Goal: Find specific page/section: Find specific page/section

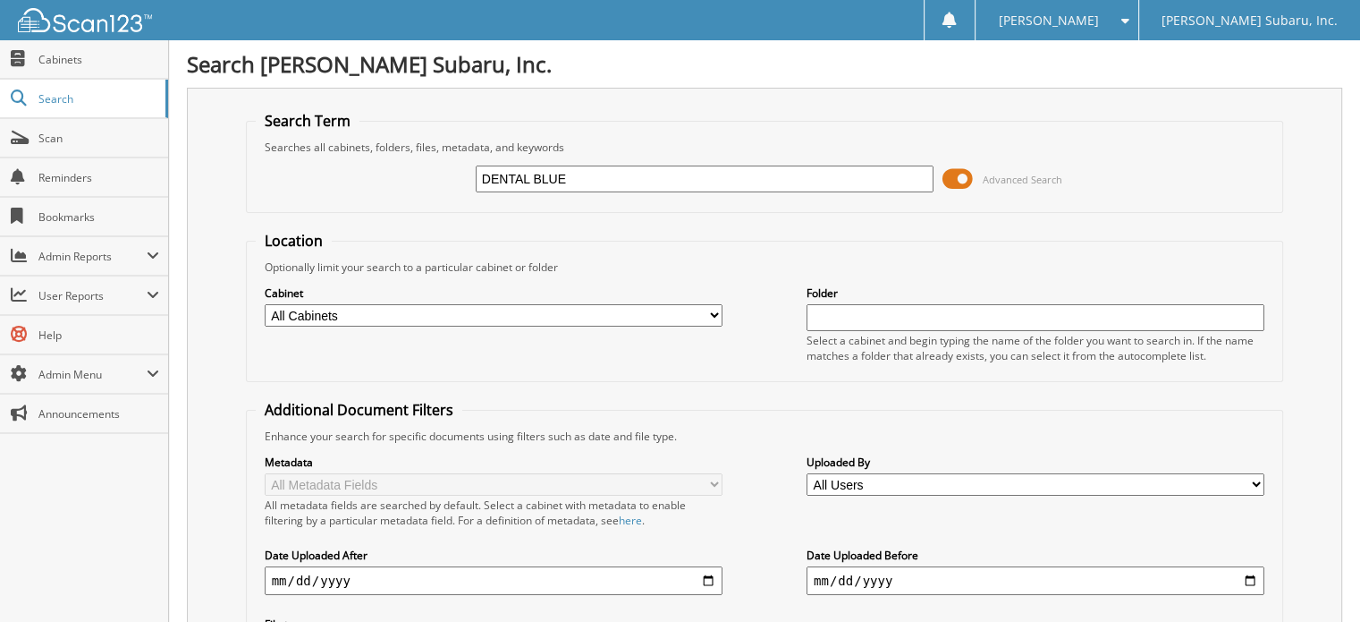
type input "DENTAL BLUE"
click at [944, 174] on span at bounding box center [958, 178] width 30 height 27
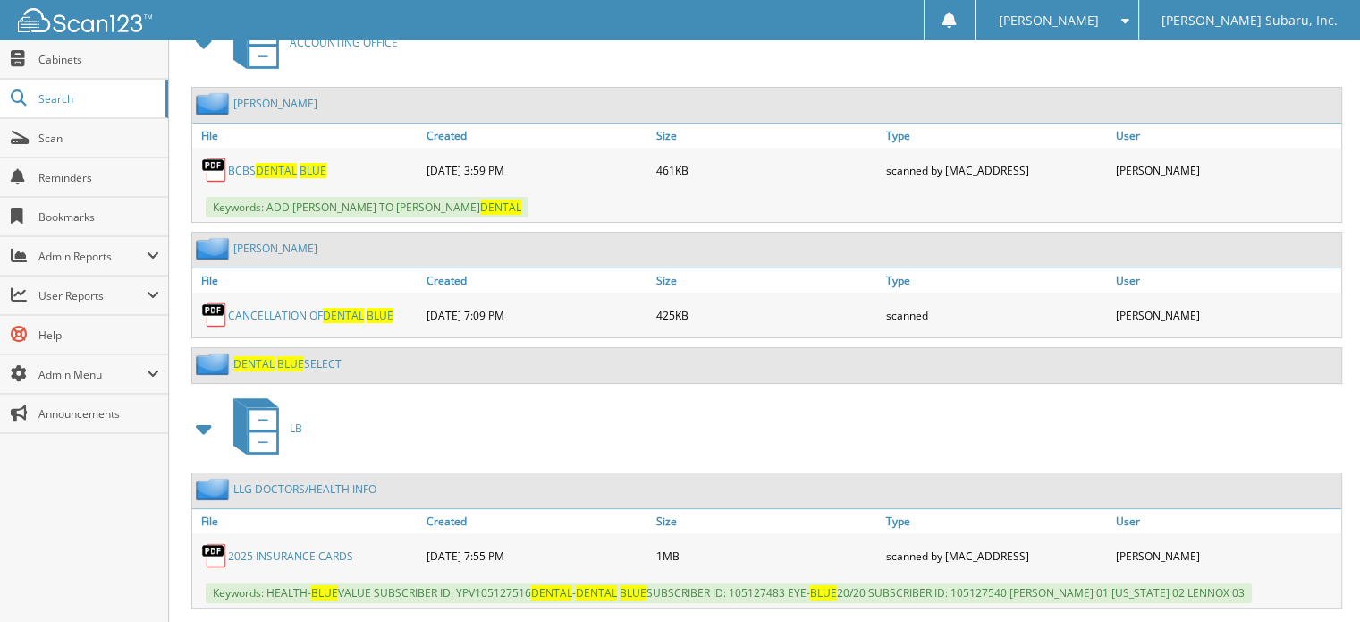
scroll to position [447, 0]
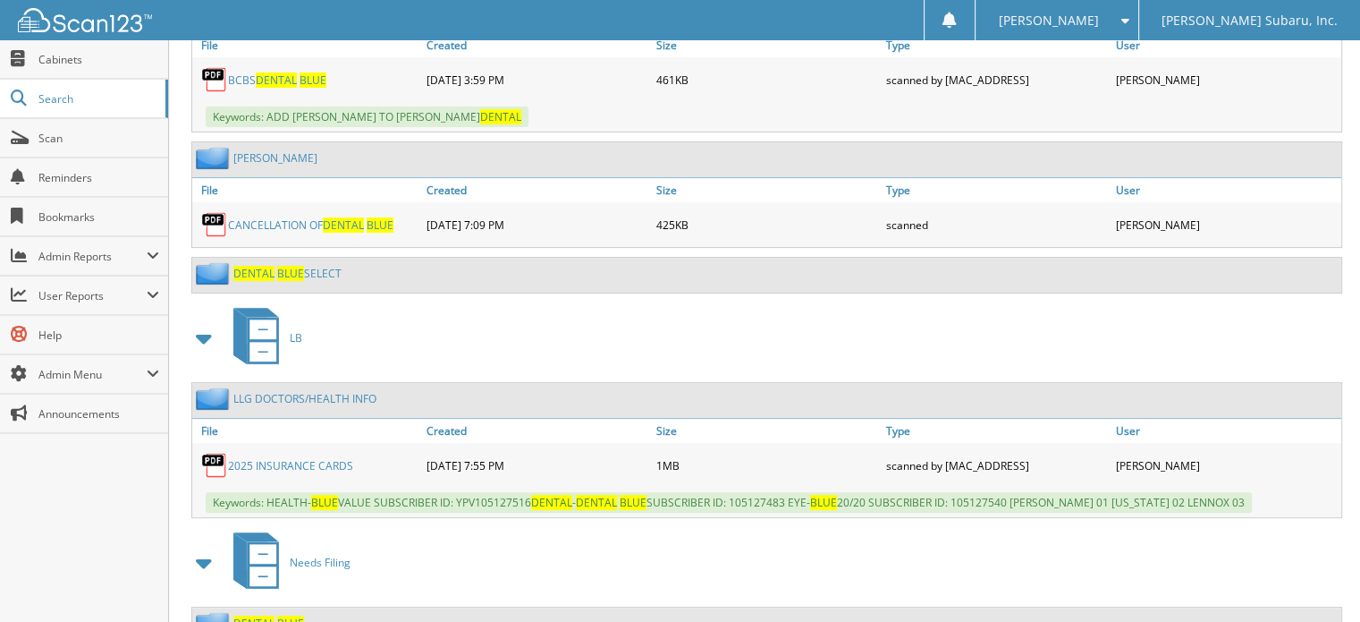
click at [312, 266] on link "DENTAL BLUE SELECT" at bounding box center [287, 273] width 108 height 15
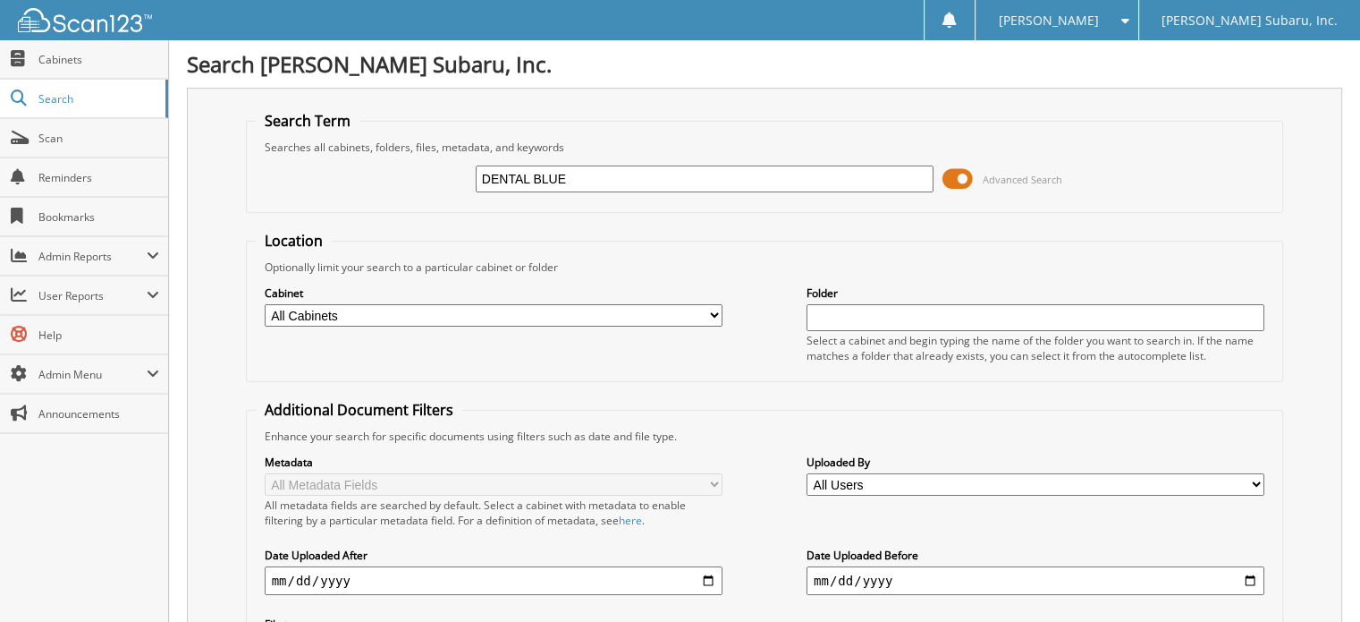
click at [955, 179] on span at bounding box center [958, 178] width 30 height 27
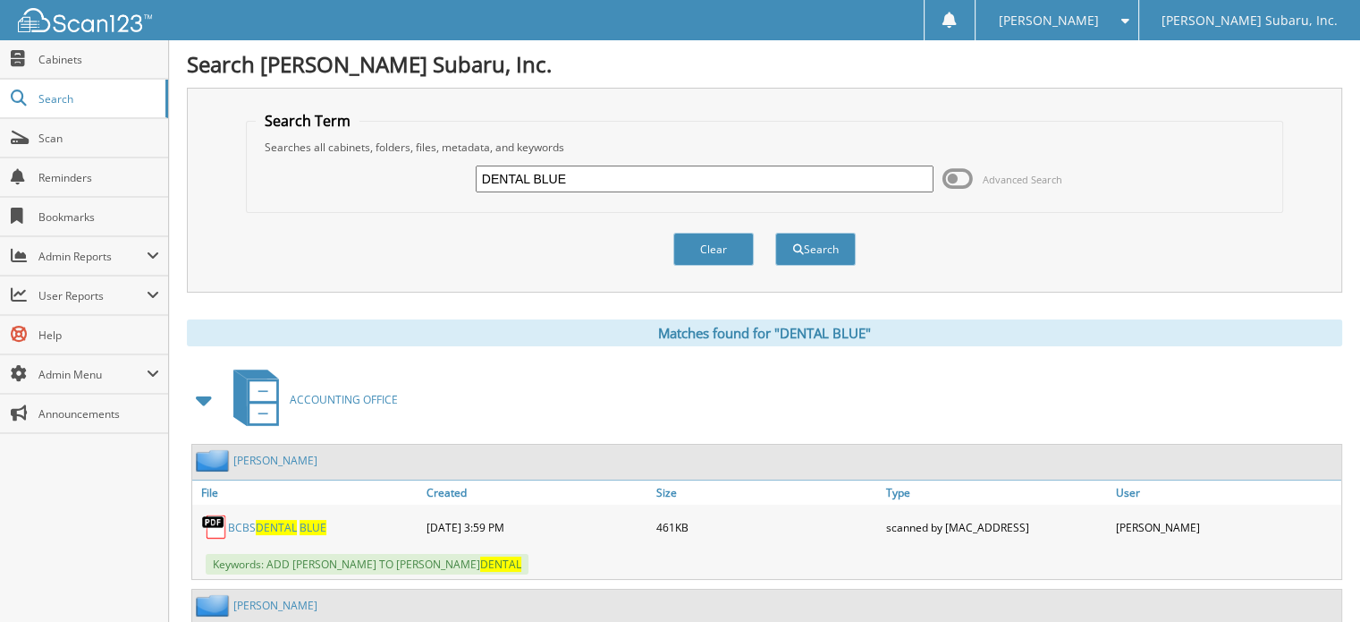
click at [207, 396] on span at bounding box center [204, 400] width 25 height 32
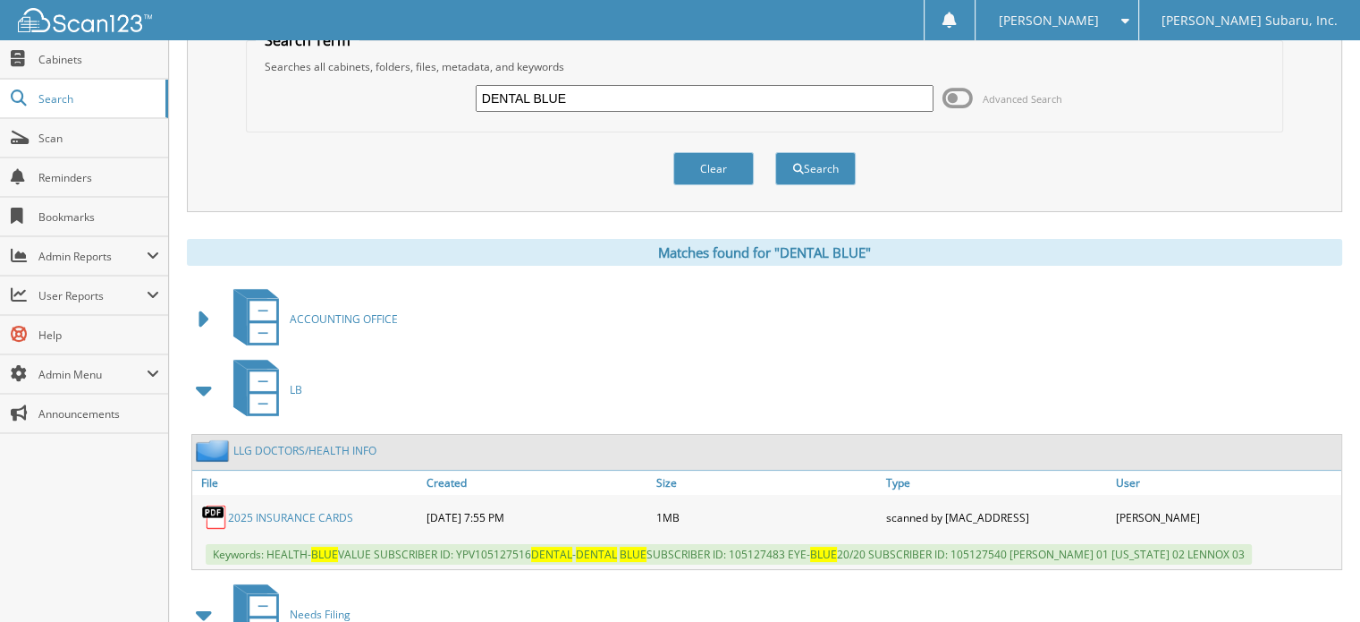
scroll to position [179, 0]
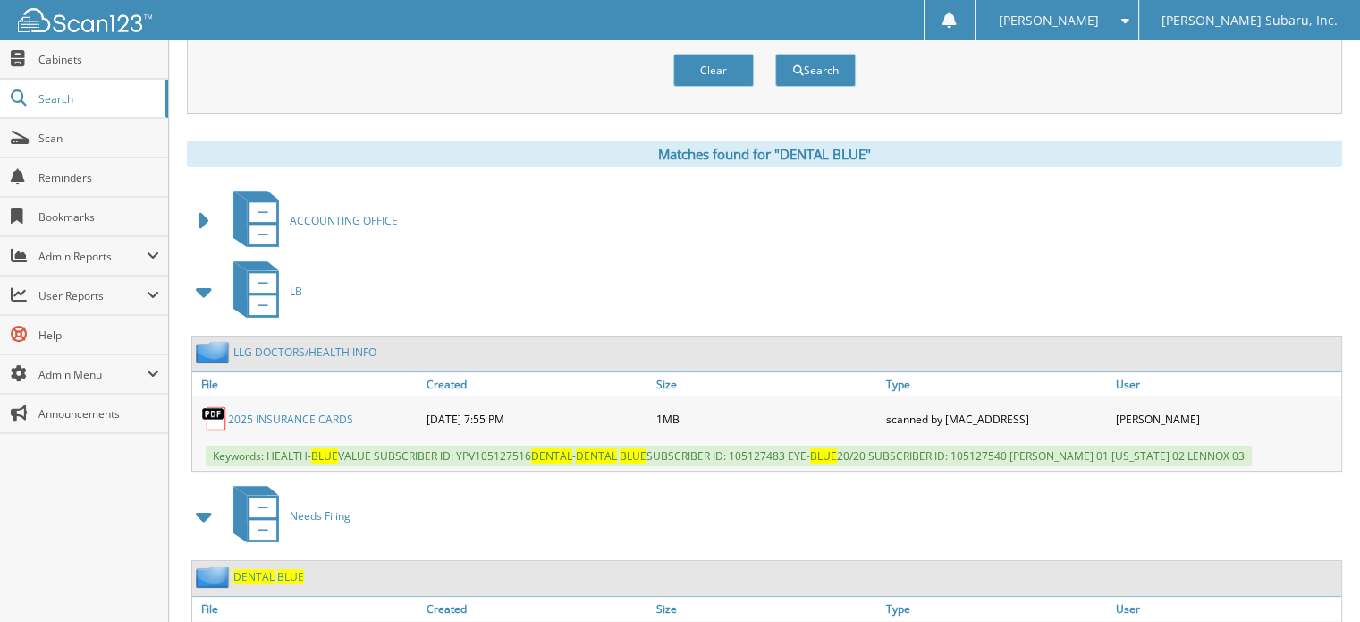
click at [202, 275] on span at bounding box center [204, 291] width 25 height 32
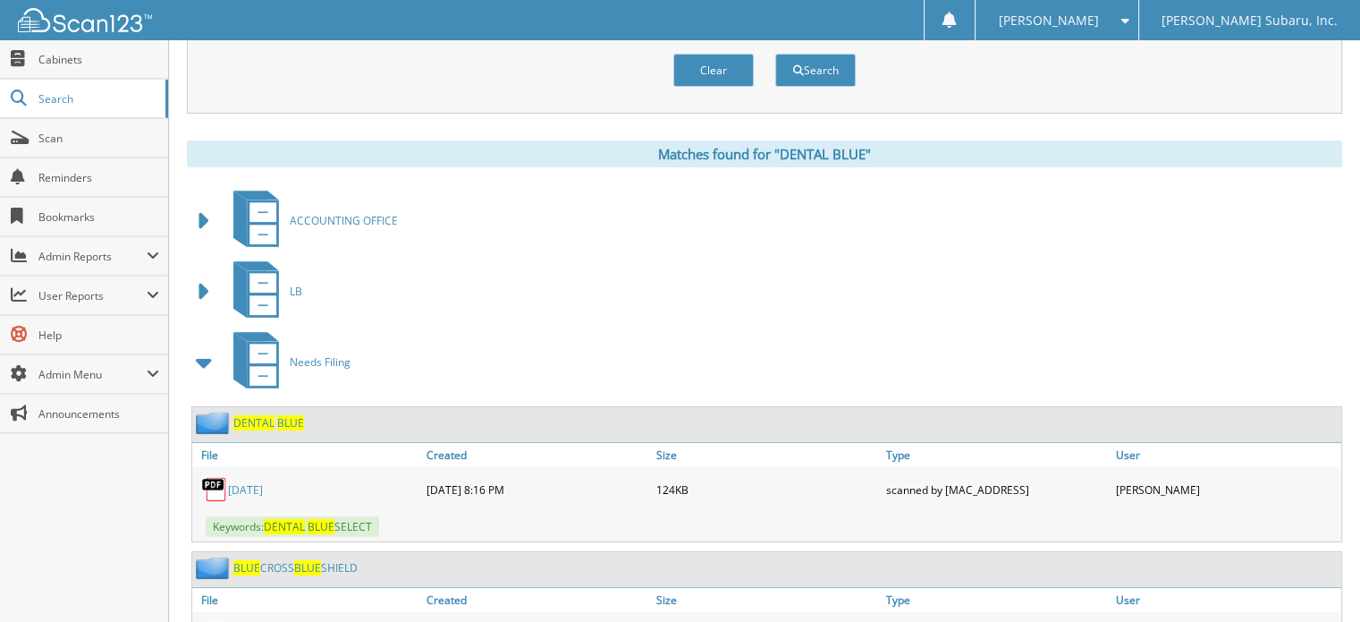
click at [202, 352] on span at bounding box center [204, 362] width 25 height 32
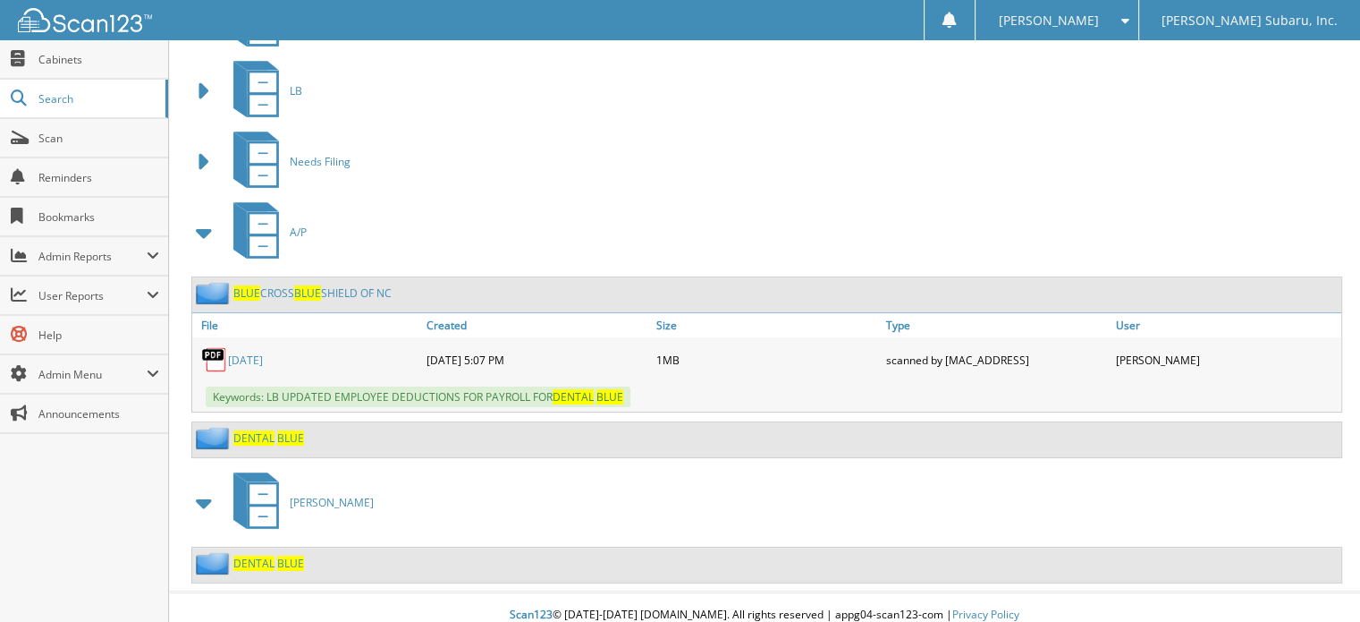
scroll to position [382, 0]
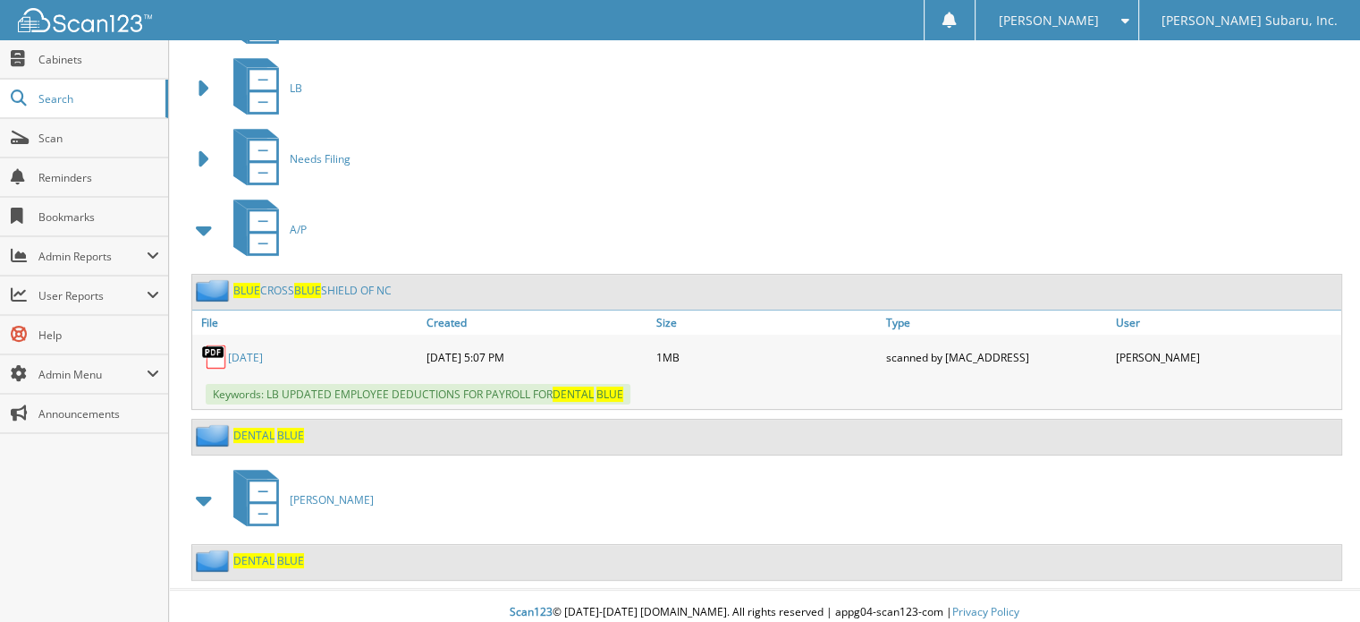
click at [262, 427] on span "DENTAL" at bounding box center [253, 434] width 41 height 15
